Goal: Information Seeking & Learning: Understand process/instructions

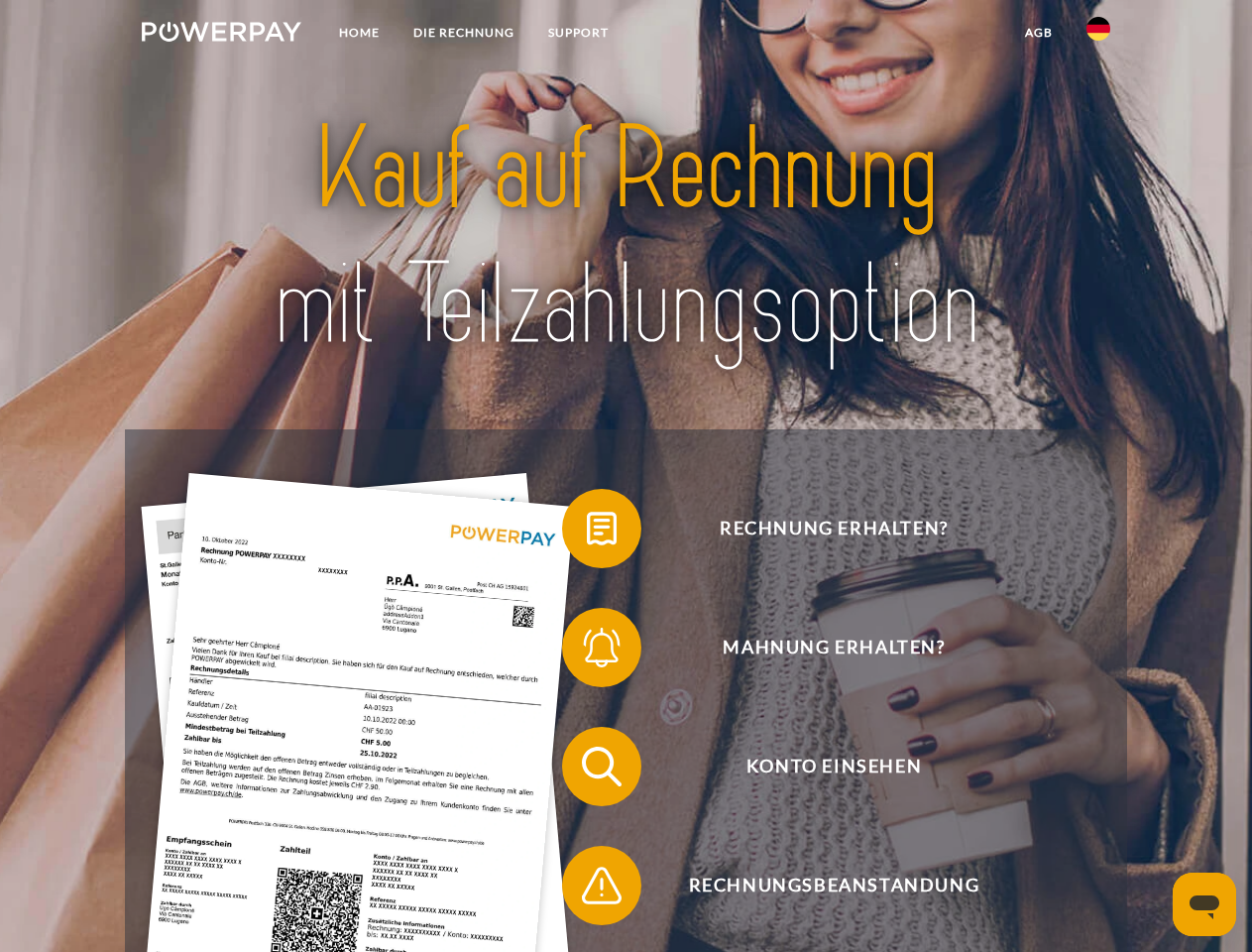
click at [221, 35] on img at bounding box center [222, 32] width 160 height 20
click at [1098, 35] on img at bounding box center [1098, 29] width 24 height 24
click at [1037, 33] on link "agb" at bounding box center [1038, 33] width 62 height 36
click at [586, 533] on span at bounding box center [572, 529] width 99 height 99
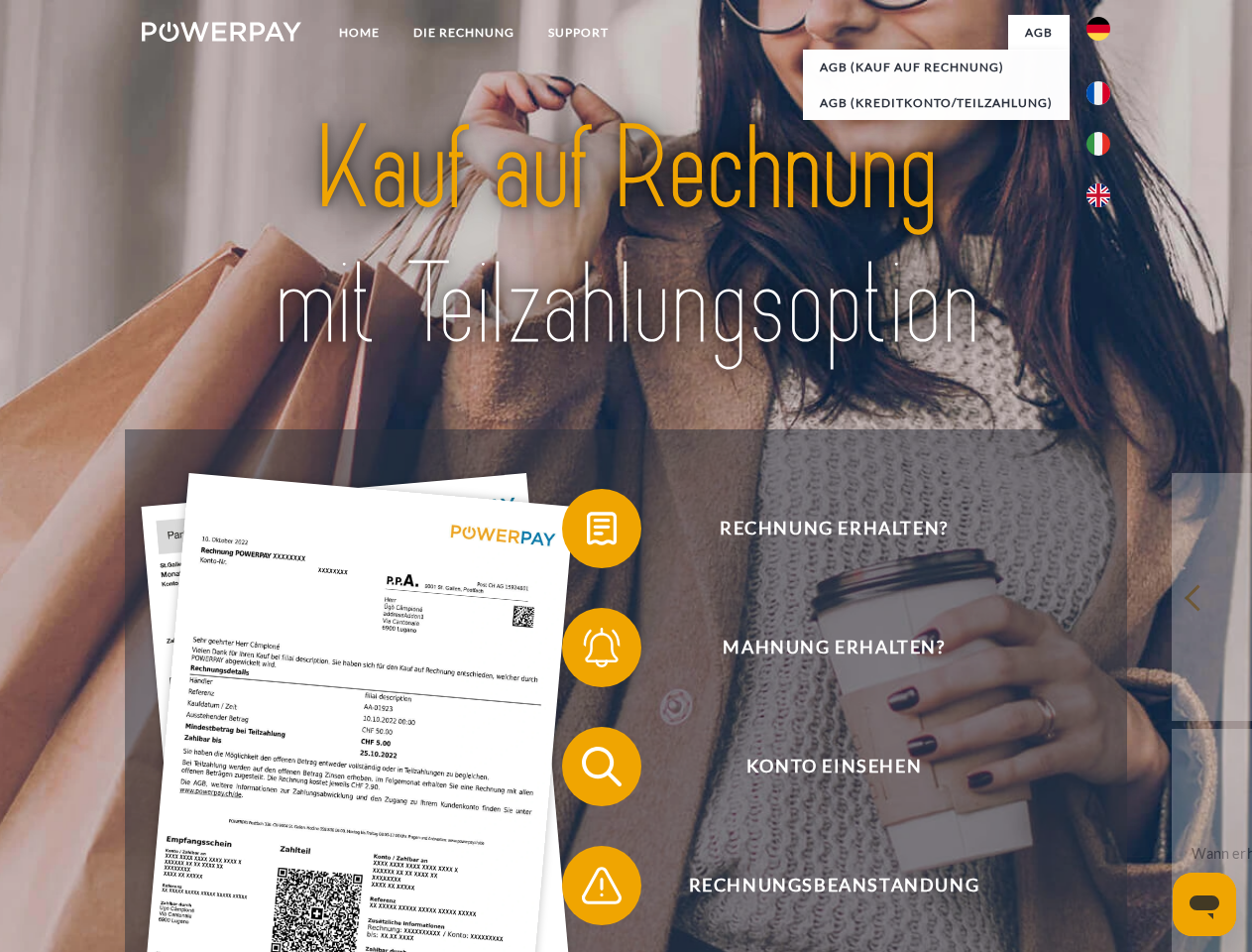
click at [586, 651] on span at bounding box center [572, 647] width 99 height 99
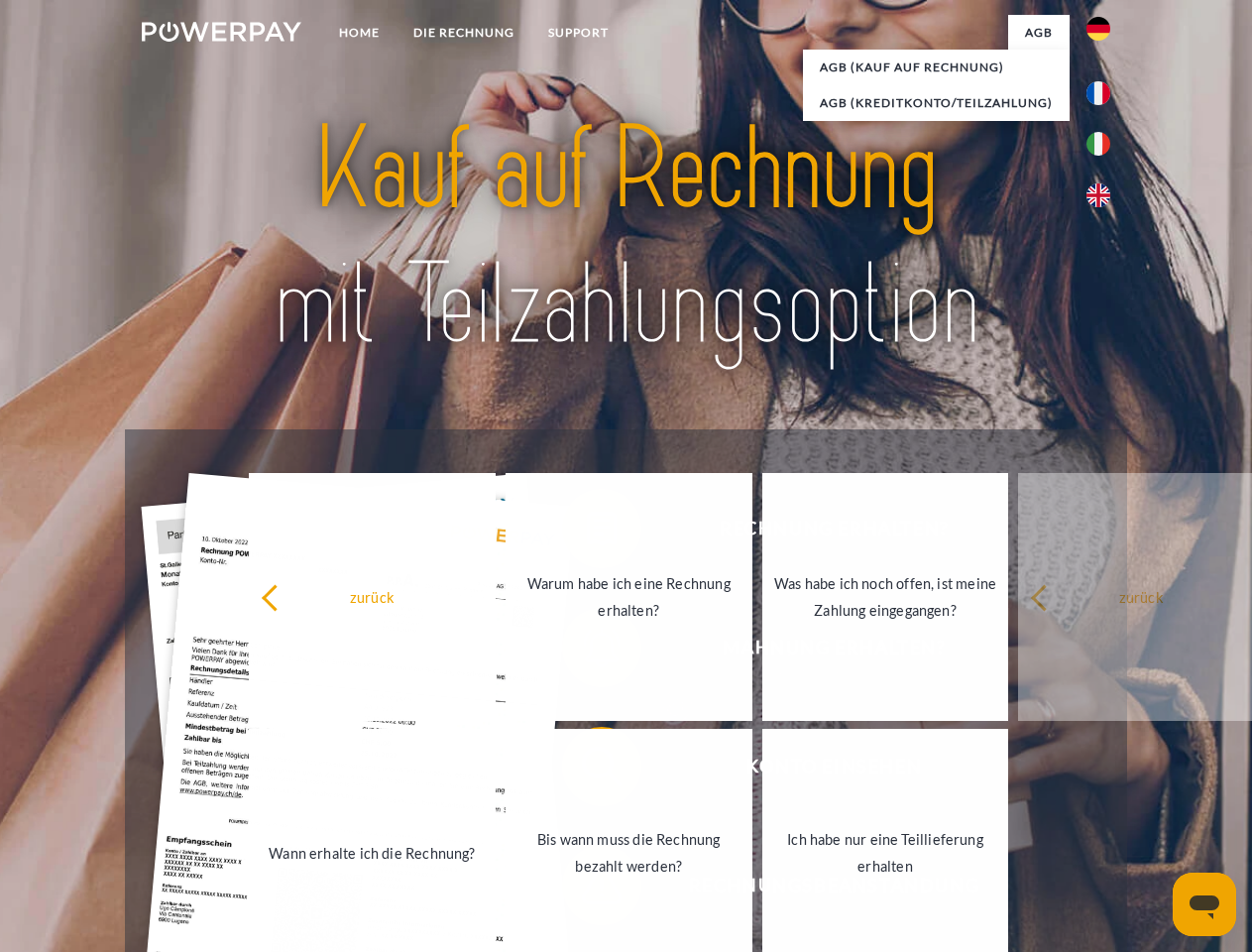
click at [586, 770] on link "Bis wann muss die Rechnung bezahlt werden?" at bounding box center [629, 852] width 246 height 247
click at [586, 889] on span at bounding box center [572, 885] width 99 height 99
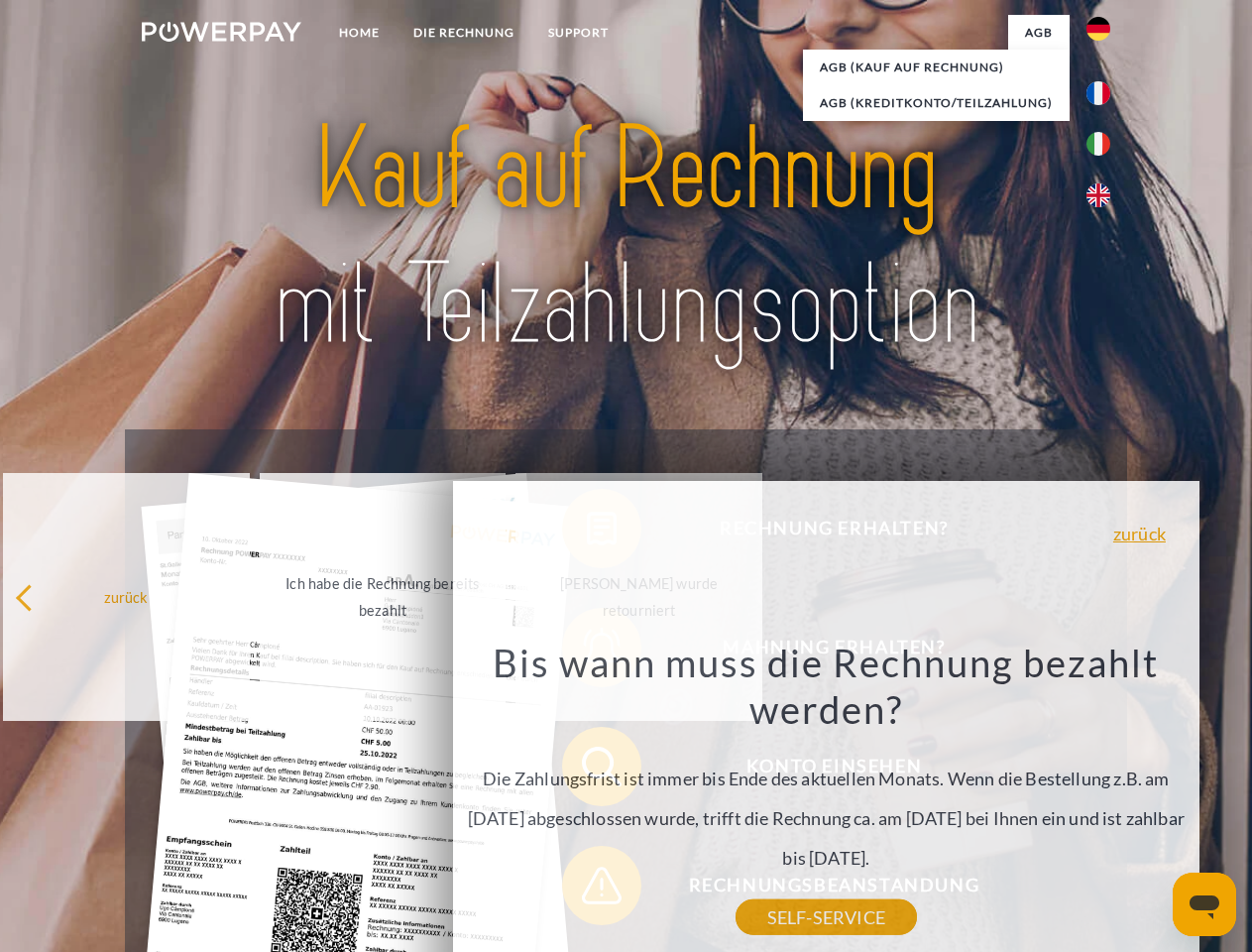
click at [1204, 904] on icon "Messaging-Fenster öffnen" at bounding box center [1204, 907] width 30 height 24
